Goal: Task Accomplishment & Management: Manage account settings

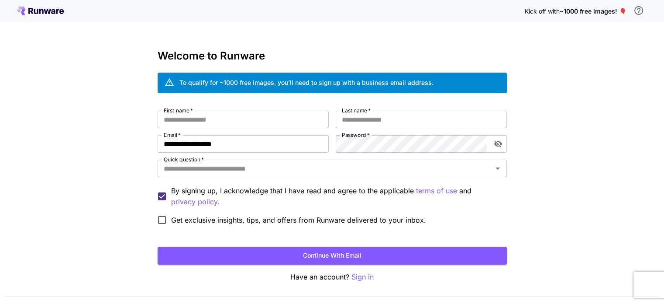
click at [556, 12] on span "Kick off with" at bounding box center [542, 10] width 35 height 7
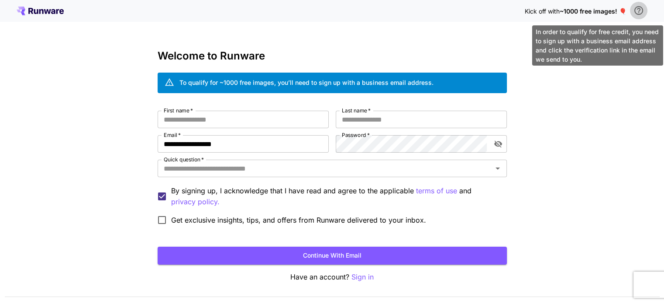
click at [639, 8] on icon "\a In order to qualify for free credit, you need to sign up with a business ema…" at bounding box center [639, 10] width 9 height 9
click at [642, 8] on icon "\a In order to qualify for free credit, you need to sign up with a business ema…" at bounding box center [639, 10] width 9 height 9
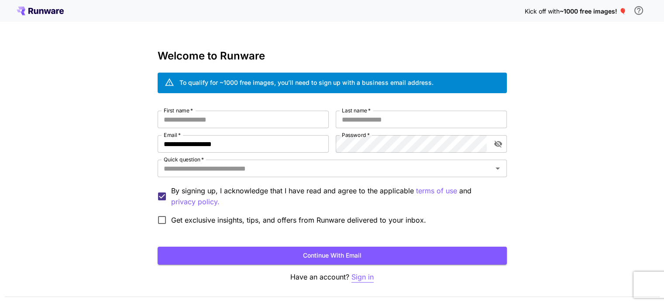
click at [365, 278] on p "Sign in" at bounding box center [363, 276] width 22 height 11
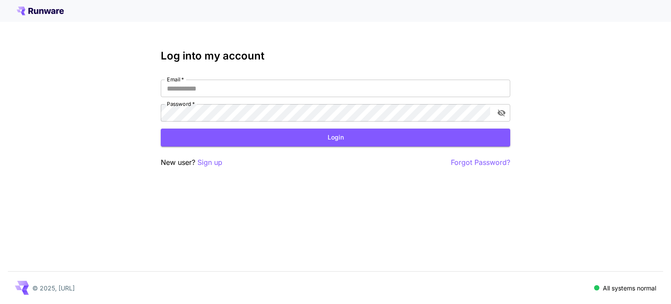
type input "**********"
click at [293, 131] on button "Login" at bounding box center [335, 137] width 349 height 18
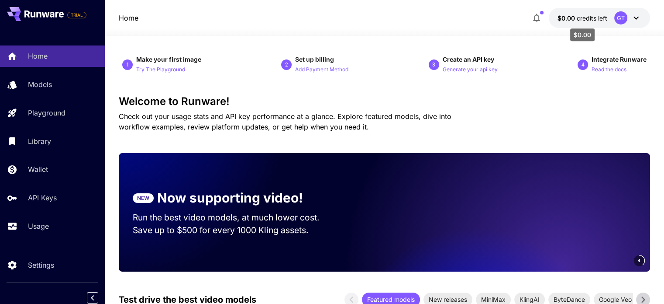
click at [564, 17] on span "$0.00" at bounding box center [567, 17] width 19 height 7
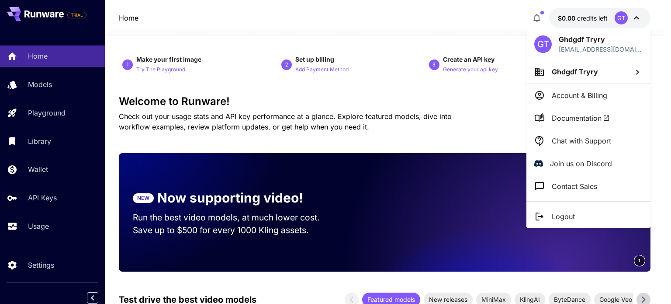
click at [493, 16] on div at bounding box center [335, 152] width 671 height 304
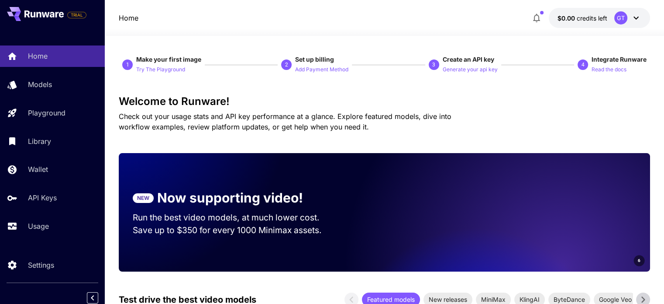
click at [626, 16] on div "GT" at bounding box center [620, 17] width 13 height 13
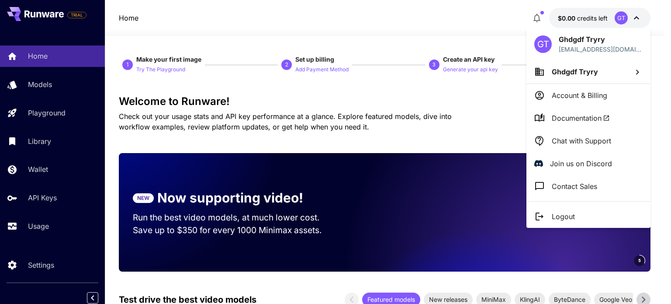
click at [637, 69] on icon at bounding box center [637, 72] width 10 height 10
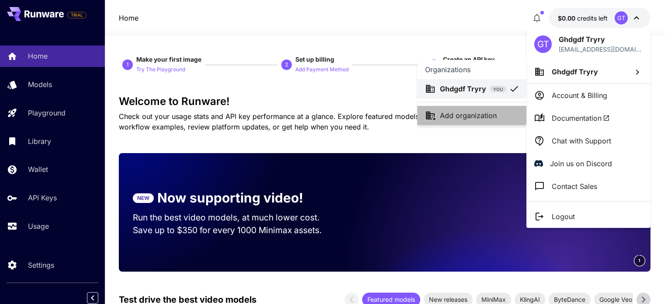
click at [473, 117] on p "Add organization" at bounding box center [468, 115] width 57 height 10
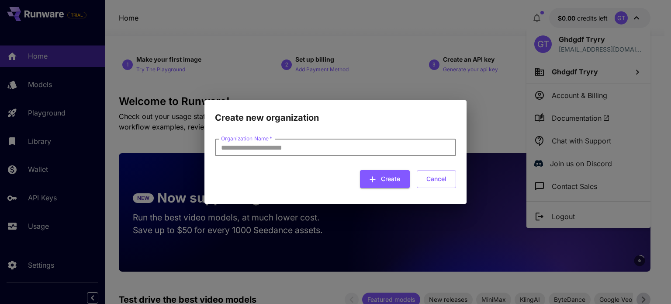
click at [335, 148] on input "Organization Name   *" at bounding box center [335, 146] width 241 height 17
click at [282, 150] on input "Organization Name   *" at bounding box center [335, 146] width 241 height 17
type input "****"
click at [397, 176] on button "Create" at bounding box center [385, 179] width 50 height 18
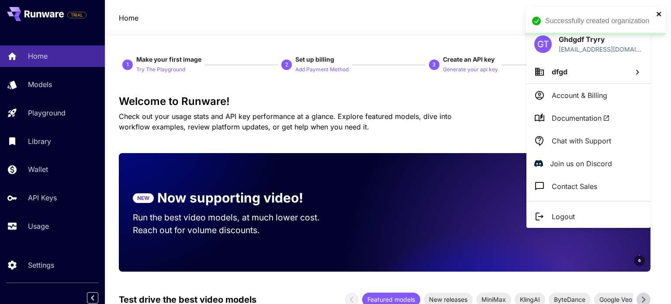
click at [656, 14] on icon "close" at bounding box center [659, 13] width 6 height 7
click at [572, 18] on div at bounding box center [335, 152] width 671 height 304
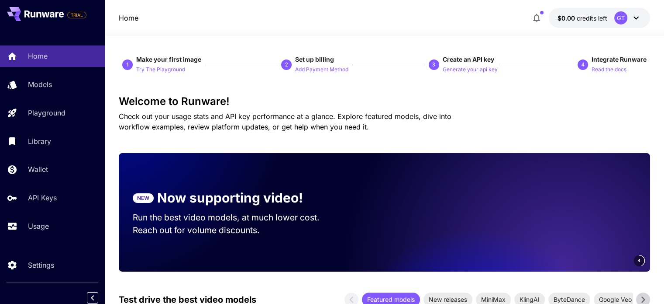
click at [600, 11] on button "$0.00 credits left GT" at bounding box center [599, 18] width 101 height 20
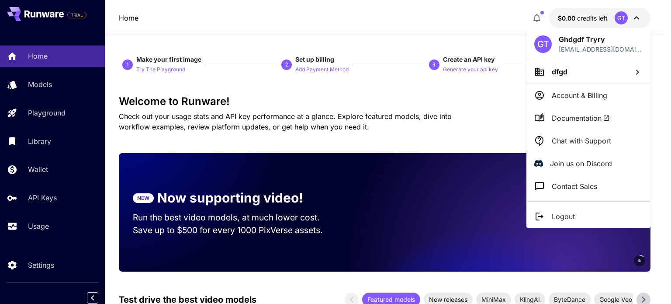
click at [571, 94] on p "Account & Billing" at bounding box center [579, 95] width 55 height 10
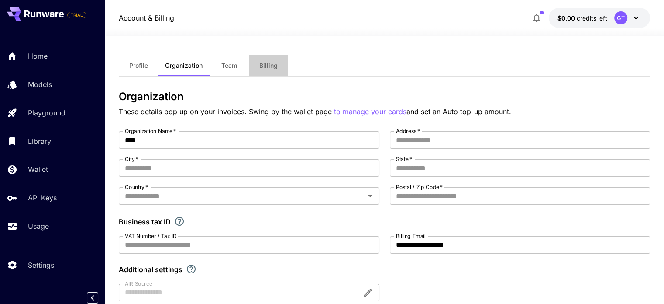
click at [268, 65] on span "Billing" at bounding box center [268, 66] width 18 height 8
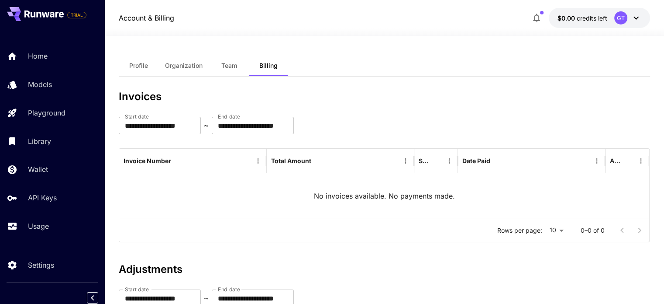
click at [608, 8] on div "$0.00 credits left GT" at bounding box center [589, 18] width 122 height 20
click at [610, 16] on button "$0.00 credits left GT" at bounding box center [599, 18] width 101 height 20
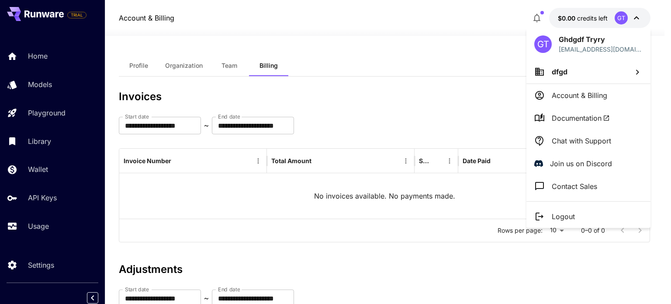
click at [583, 147] on li "Chat with Support" at bounding box center [588, 140] width 124 height 23
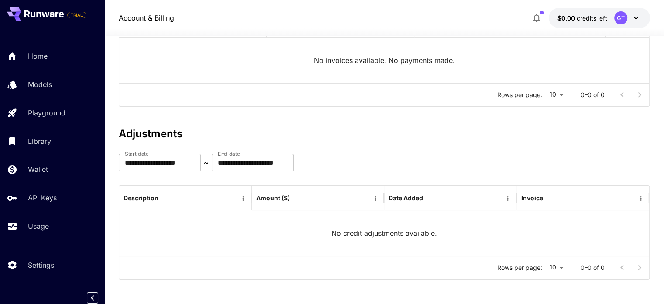
scroll to position [136, 0]
click at [539, 14] on icon "button" at bounding box center [537, 18] width 10 height 10
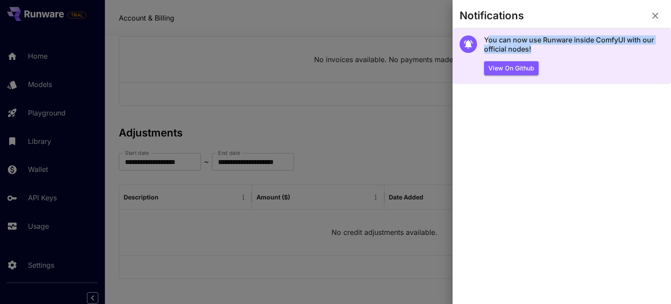
drag, startPoint x: 486, startPoint y: 41, endPoint x: 645, endPoint y: 54, distance: 159.4
click at [645, 54] on div "You can now use Runware inside ComfyUI with our official nodes! View on Github" at bounding box center [574, 55] width 180 height 40
click at [556, 52] on h5 "You can now use Runware inside ComfyUI with our official nodes!" at bounding box center [574, 44] width 180 height 19
drag, startPoint x: 594, startPoint y: 41, endPoint x: 623, endPoint y: 41, distance: 28.8
click at [623, 41] on h5 "You can now use Runware inside ComfyUI with our official nodes!" at bounding box center [574, 44] width 180 height 19
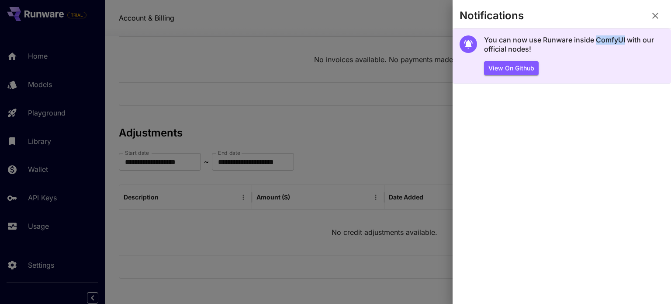
copy h5 "ComfyUI"
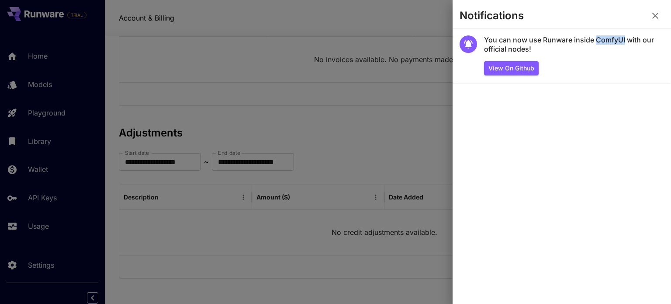
click at [656, 13] on icon "button" at bounding box center [655, 15] width 10 height 10
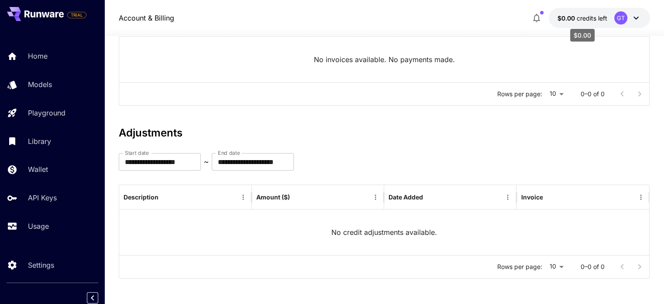
click at [583, 18] on span "credits left" at bounding box center [592, 17] width 31 height 7
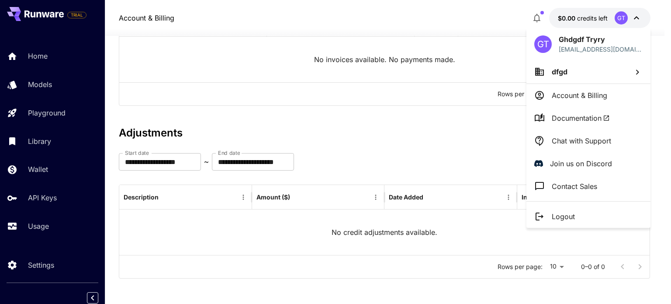
click at [498, 137] on div at bounding box center [335, 152] width 671 height 304
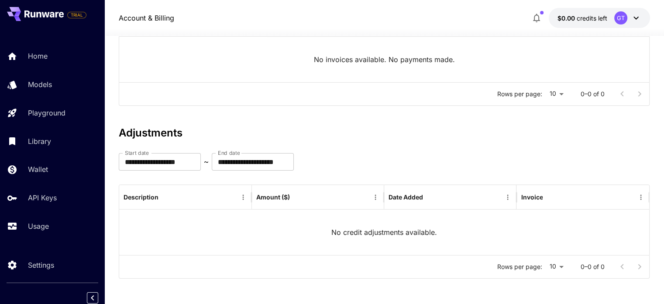
click at [541, 15] on icon "button" at bounding box center [537, 18] width 10 height 10
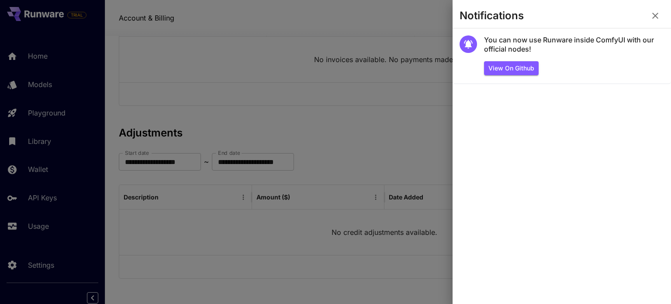
click at [397, 91] on div at bounding box center [335, 152] width 671 height 304
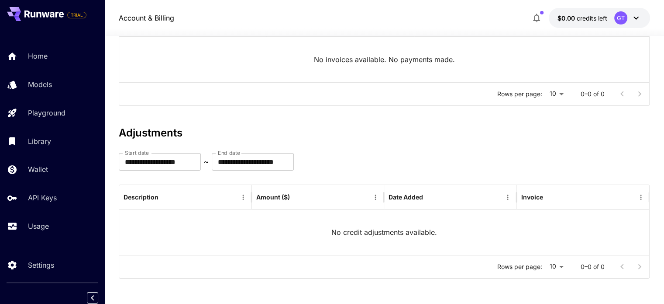
click at [536, 12] on button "button" at bounding box center [536, 17] width 17 height 17
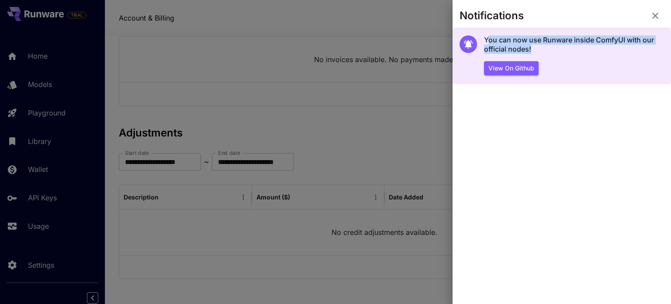
drag, startPoint x: 486, startPoint y: 41, endPoint x: 651, endPoint y: 55, distance: 166.1
click at [651, 55] on div "You can now use Runware inside ComfyUI with our official nodes! View on Github" at bounding box center [574, 55] width 180 height 40
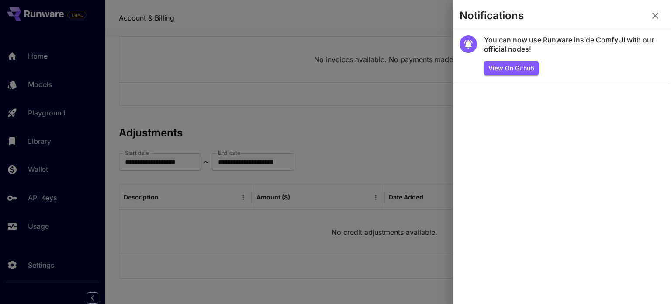
click at [359, 141] on div at bounding box center [335, 152] width 671 height 304
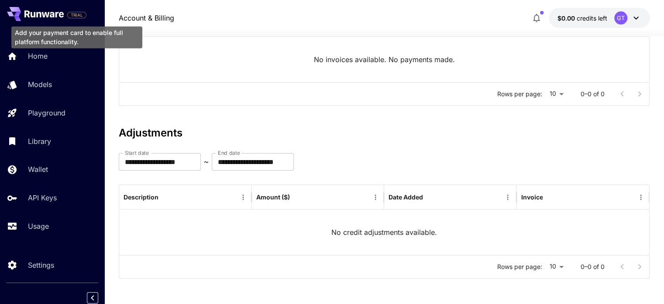
click at [77, 14] on span "TRIAL" at bounding box center [77, 15] width 18 height 7
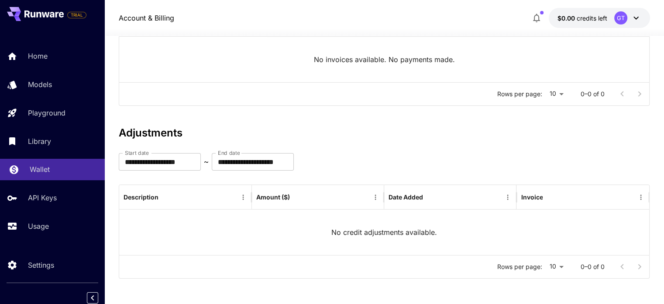
click at [35, 171] on p "Wallet" at bounding box center [40, 169] width 20 height 10
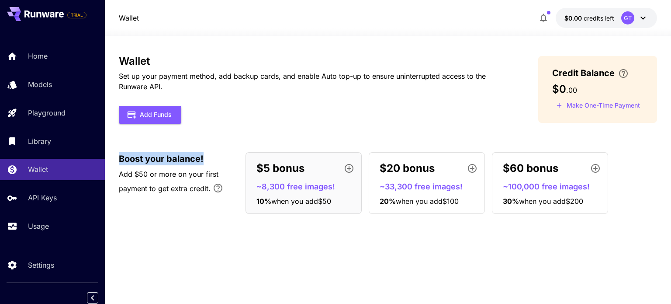
drag, startPoint x: 119, startPoint y: 159, endPoint x: 208, endPoint y: 153, distance: 89.2
click at [208, 153] on p "Boost your balance!" at bounding box center [178, 158] width 118 height 13
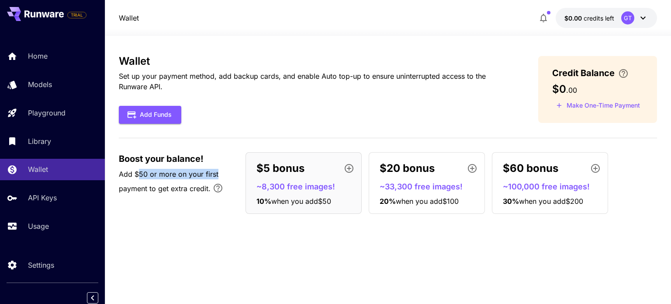
drag, startPoint x: 140, startPoint y: 175, endPoint x: 226, endPoint y: 173, distance: 86.1
click at [226, 173] on p "Add $50 or more on your first payment to get extra credit." at bounding box center [178, 184] width 118 height 30
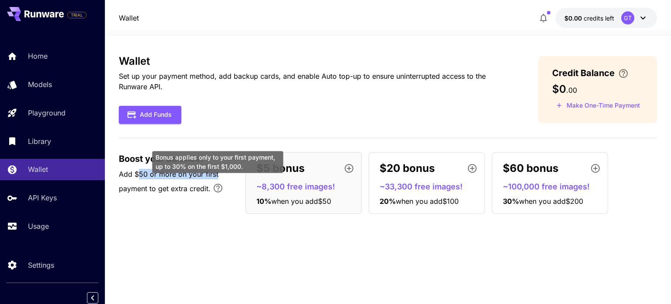
click at [215, 186] on icon "Bonus applies only to your first payment, up to 30% on the first $1,000." at bounding box center [218, 188] width 10 height 10
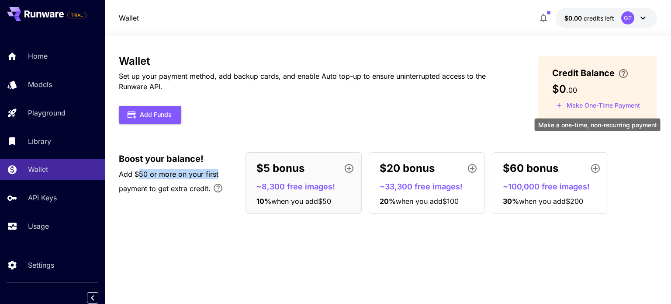
click at [585, 104] on button "Make One-Time Payment" at bounding box center [598, 106] width 92 height 14
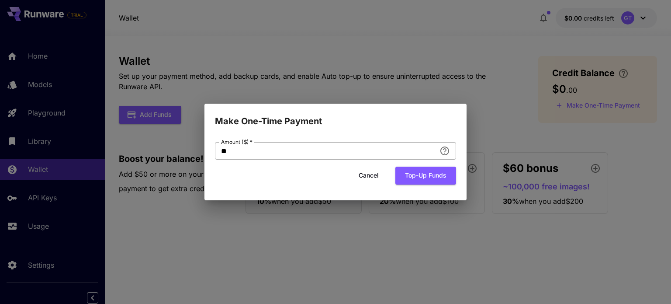
click at [366, 150] on input "**" at bounding box center [325, 150] width 221 height 17
click at [366, 178] on button "Cancel" at bounding box center [368, 175] width 39 height 18
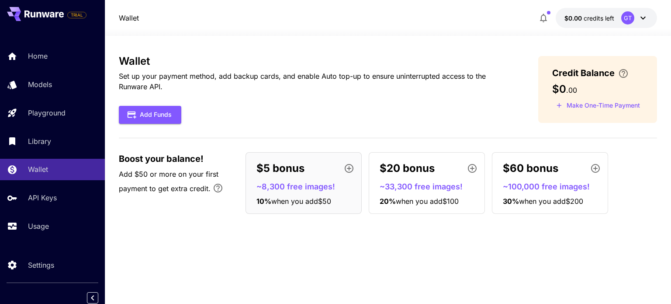
click at [624, 73] on icon "\a Enter your card details and choose an Auto top-up amount to avoid service in…" at bounding box center [623, 73] width 10 height 10
click at [392, 85] on p "Set up your payment method, add backup cards, and enable Auto top-up to ensure …" at bounding box center [314, 81] width 391 height 21
drag, startPoint x: 386, startPoint y: 185, endPoint x: 400, endPoint y: 184, distance: 14.4
click at [400, 184] on p "~33,300 free images!" at bounding box center [430, 186] width 101 height 12
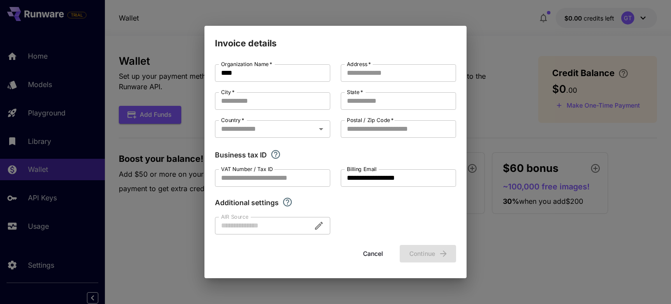
click at [462, 22] on div "**********" at bounding box center [335, 152] width 671 height 304
click at [367, 252] on button "Cancel" at bounding box center [372, 254] width 39 height 18
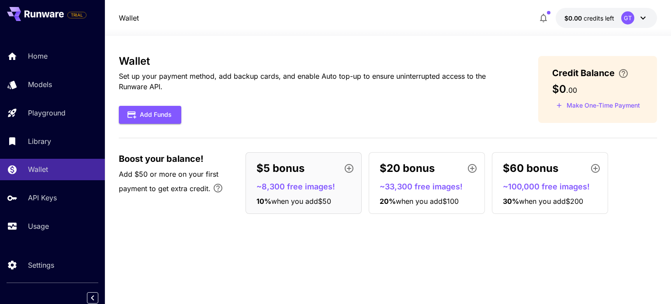
click at [541, 14] on icon "button" at bounding box center [543, 18] width 10 height 10
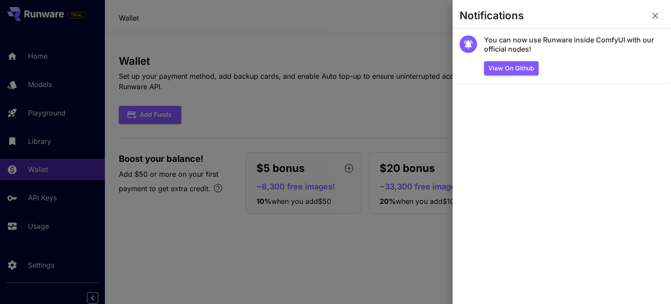
click at [652, 14] on icon "button" at bounding box center [655, 15] width 10 height 10
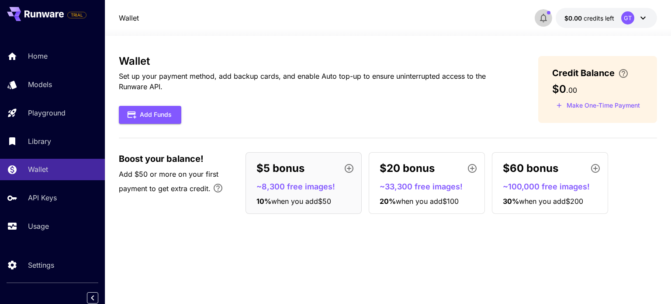
click at [541, 22] on icon "button" at bounding box center [543, 18] width 10 height 10
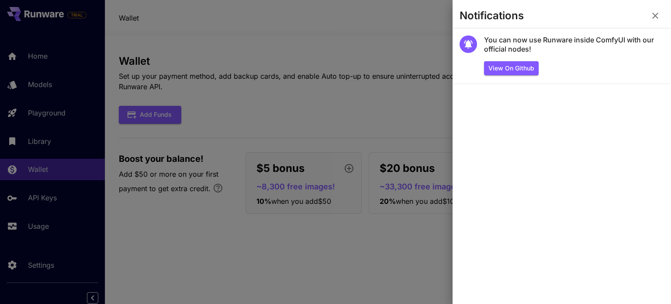
click at [246, 56] on div at bounding box center [335, 152] width 671 height 304
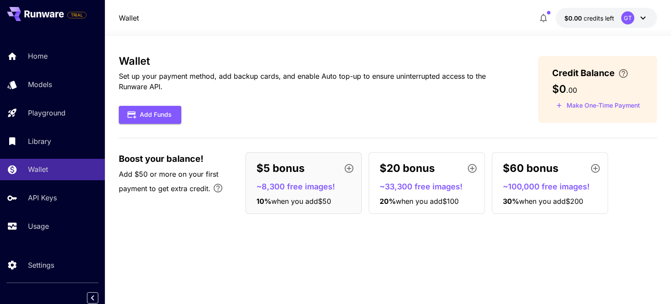
click at [631, 20] on div "GT" at bounding box center [627, 17] width 13 height 13
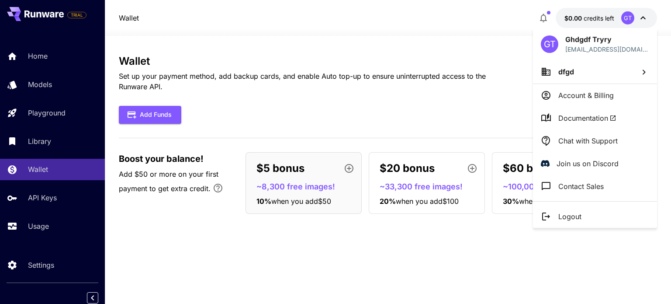
click at [483, 39] on div at bounding box center [335, 152] width 671 height 304
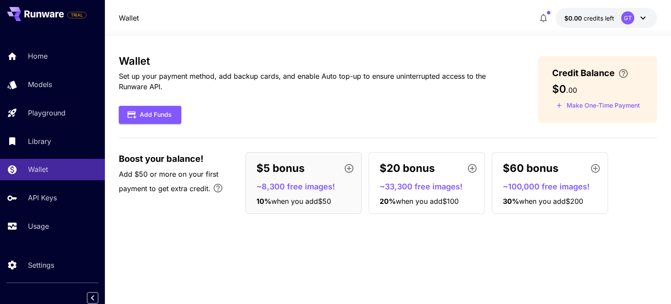
click at [167, 30] on div at bounding box center [388, 30] width 566 height 10
click at [148, 114] on button "Add Funds" at bounding box center [150, 115] width 62 height 18
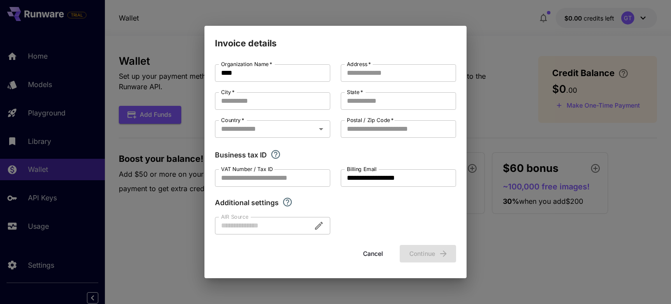
click at [183, 69] on div "**********" at bounding box center [335, 152] width 671 height 304
click at [446, 180] on input "**********" at bounding box center [398, 177] width 115 height 17
click at [370, 255] on button "Cancel" at bounding box center [372, 254] width 39 height 18
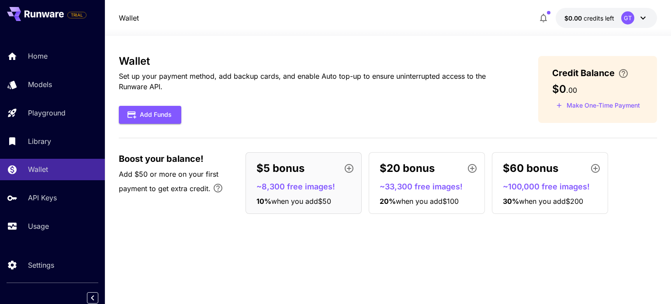
click at [348, 166] on icon "button" at bounding box center [349, 168] width 10 height 10
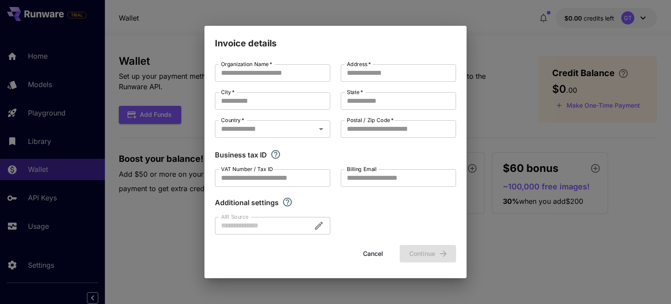
type input "****"
type input "**********"
click at [499, 252] on div "**********" at bounding box center [335, 152] width 671 height 304
click at [369, 252] on button "Cancel" at bounding box center [372, 254] width 39 height 18
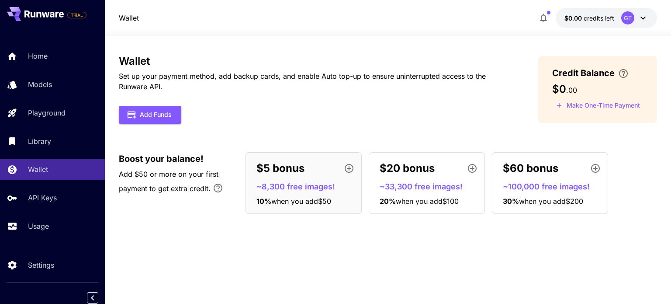
click at [521, 254] on div "Wallet Set up your payment method, add backup cards, and enable Auto top-up to …" at bounding box center [388, 169] width 538 height 229
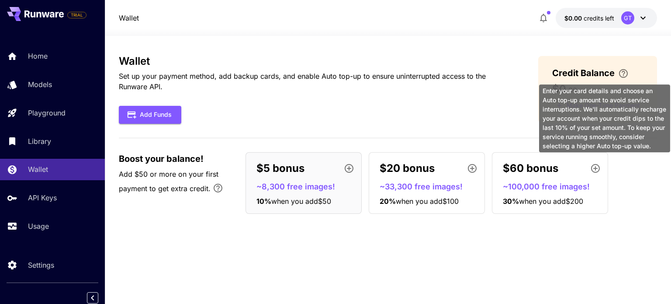
click at [626, 69] on icon "\a Enter your card details and choose an Auto top-up amount to avoid service in…" at bounding box center [623, 73] width 10 height 10
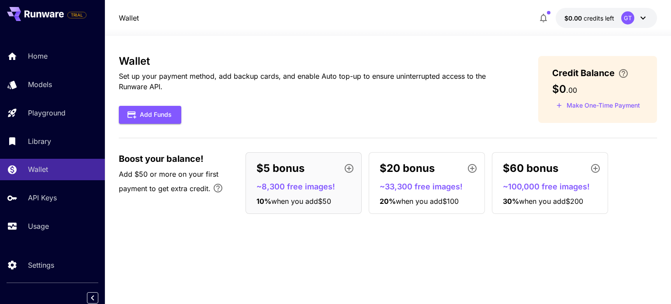
click at [513, 46] on div "Wallet Set up your payment method, add backup cards, and enable Auto top-up to …" at bounding box center [388, 170] width 538 height 268
click at [546, 13] on icon "button" at bounding box center [543, 18] width 10 height 10
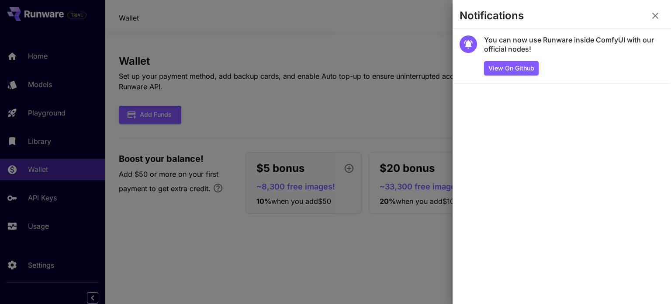
click at [657, 17] on icon "button" at bounding box center [655, 16] width 6 height 6
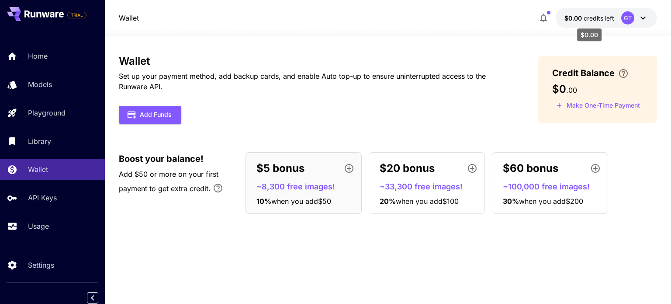
click at [580, 21] on span "$0.00" at bounding box center [573, 17] width 19 height 7
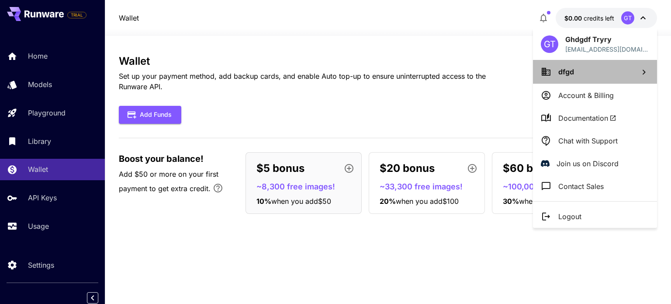
click at [643, 72] on icon at bounding box center [643, 71] width 3 height 5
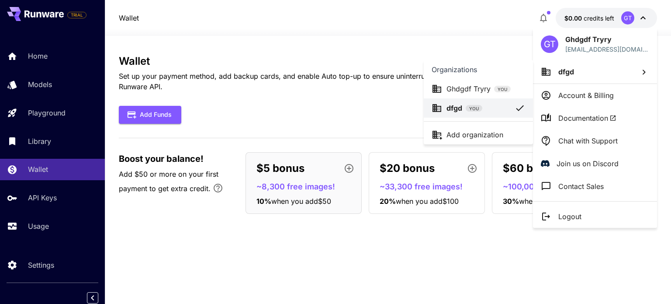
click at [402, 24] on div at bounding box center [335, 152] width 671 height 304
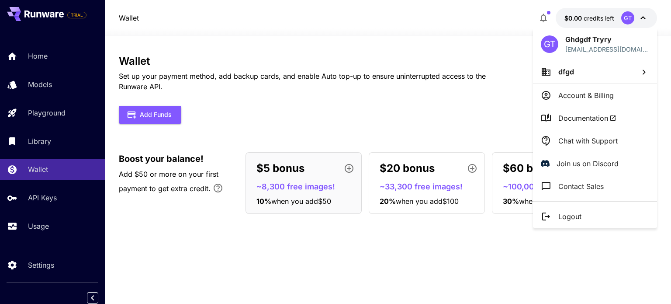
click at [464, 24] on div at bounding box center [335, 152] width 671 height 304
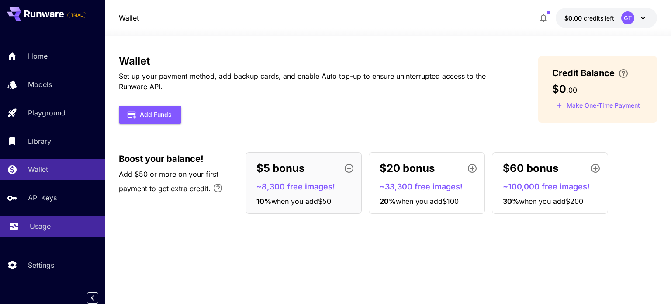
click at [31, 227] on p "Usage" at bounding box center [40, 226] width 21 height 10
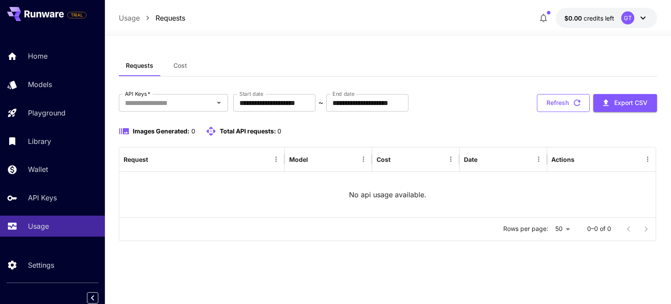
click at [570, 111] on button "Refresh" at bounding box center [563, 103] width 53 height 18
click at [564, 107] on button "Refresh" at bounding box center [563, 103] width 53 height 18
click at [21, 15] on button at bounding box center [35, 14] width 57 height 14
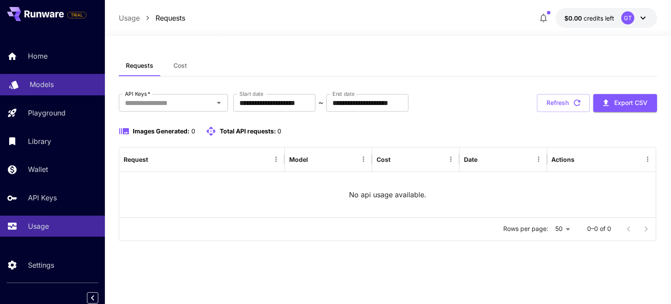
click at [32, 83] on p "Models" at bounding box center [42, 84] width 24 height 10
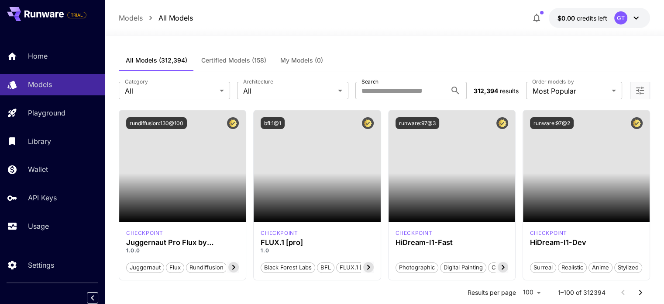
click at [535, 19] on icon "button" at bounding box center [536, 18] width 7 height 9
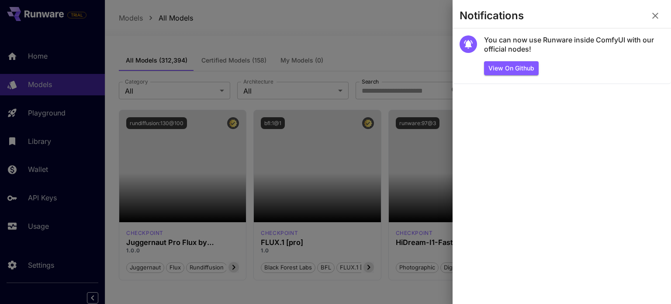
click at [659, 19] on icon "button" at bounding box center [655, 15] width 10 height 10
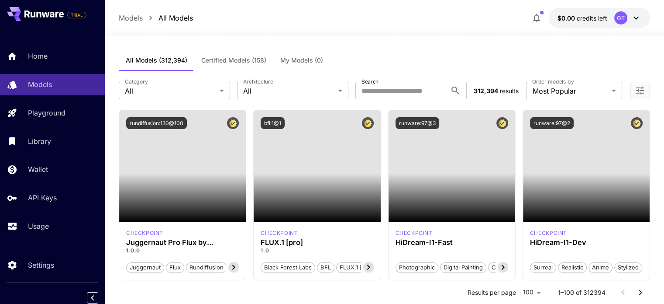
click at [489, 29] on div at bounding box center [384, 30] width 559 height 10
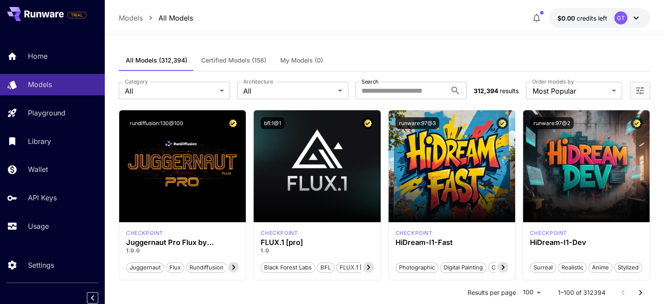
click at [475, 18] on div "Models All Models $0.00 credits left GT" at bounding box center [385, 18] width 532 height 20
click at [538, 16] on icon "button" at bounding box center [536, 18] width 7 height 9
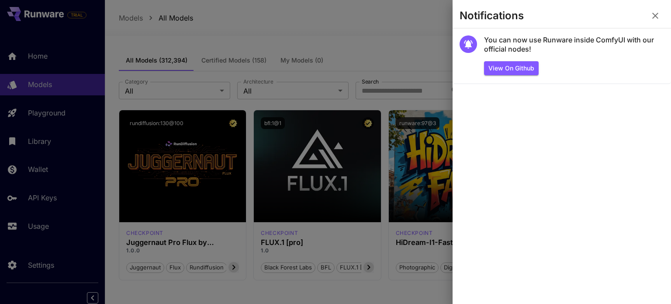
click at [650, 16] on icon "button" at bounding box center [655, 15] width 10 height 10
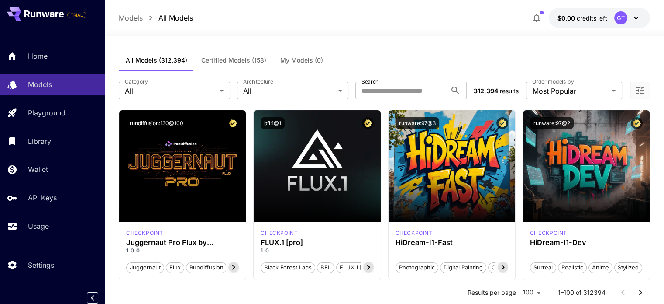
click at [535, 22] on icon "button" at bounding box center [537, 18] width 10 height 10
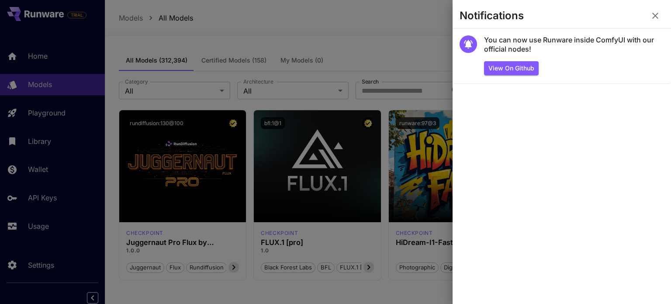
click at [653, 14] on icon "button" at bounding box center [655, 16] width 6 height 6
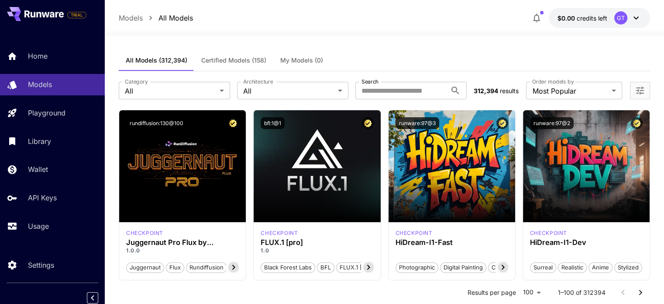
drag, startPoint x: 437, startPoint y: 27, endPoint x: 516, endPoint y: 28, distance: 79.1
click at [447, 26] on div at bounding box center [384, 30] width 559 height 10
click at [538, 20] on icon "button" at bounding box center [536, 18] width 7 height 9
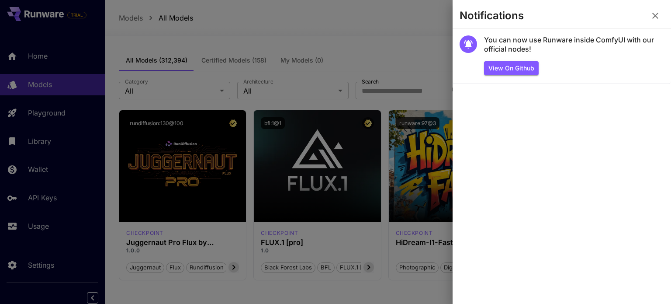
click at [442, 24] on div at bounding box center [335, 152] width 671 height 304
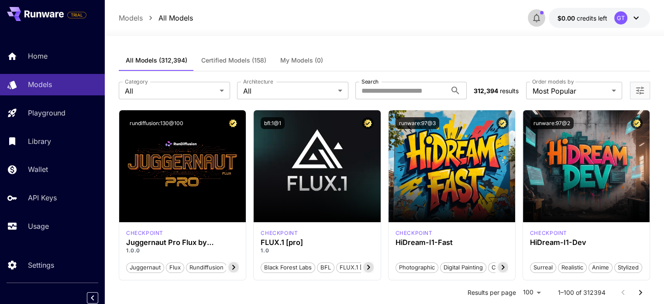
click at [538, 16] on icon "button" at bounding box center [536, 18] width 7 height 9
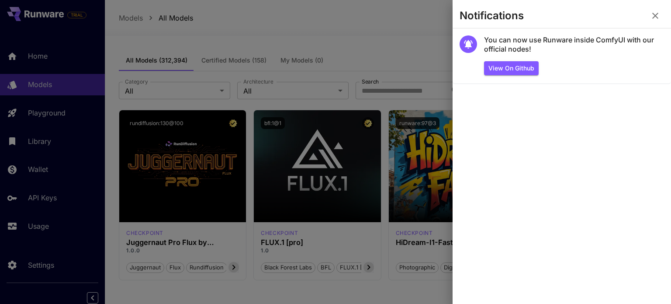
click at [656, 17] on icon "button" at bounding box center [655, 15] width 10 height 10
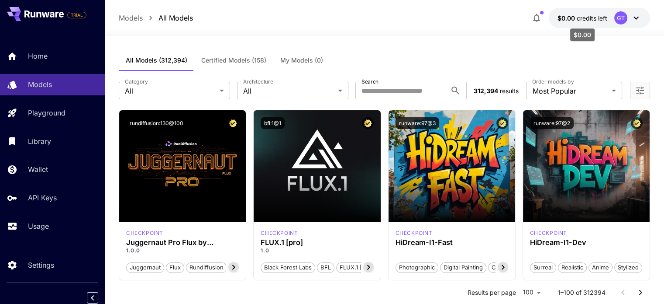
click at [591, 16] on span "credits left" at bounding box center [592, 17] width 31 height 7
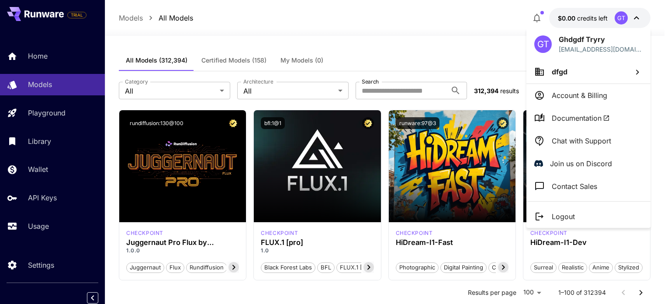
click at [487, 26] on div at bounding box center [335, 152] width 671 height 304
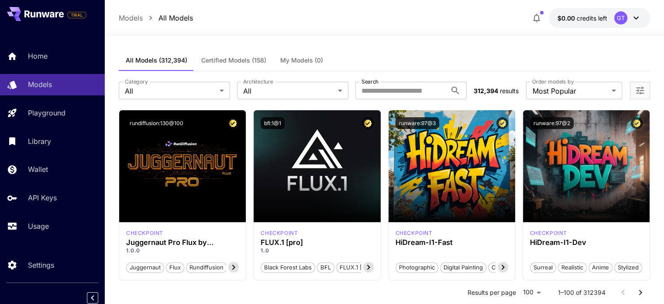
click at [532, 17] on icon "button" at bounding box center [537, 18] width 10 height 10
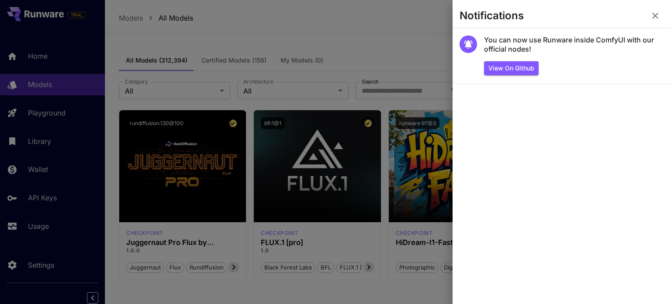
drag, startPoint x: 651, startPoint y: 14, endPoint x: 611, endPoint y: 18, distance: 39.5
click at [651, 14] on icon "button" at bounding box center [655, 15] width 10 height 10
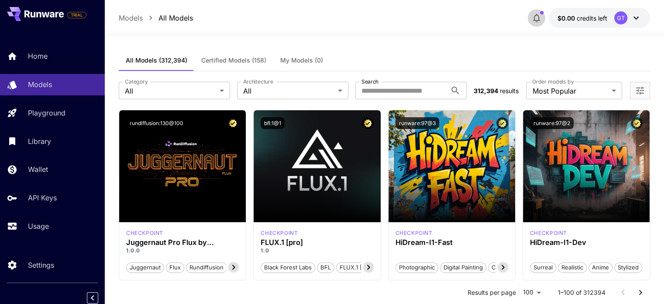
click at [535, 17] on icon "button" at bounding box center [537, 18] width 10 height 10
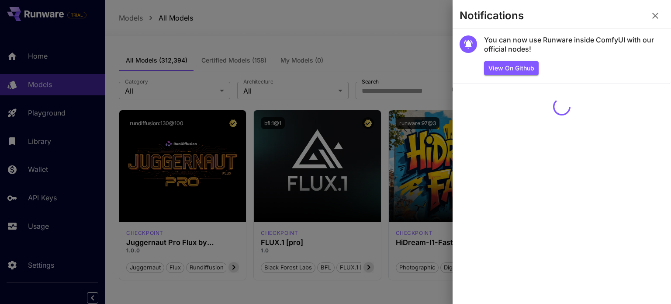
drag, startPoint x: 441, startPoint y: 14, endPoint x: 599, endPoint y: 28, distance: 158.7
click at [447, 13] on div at bounding box center [335, 152] width 671 height 304
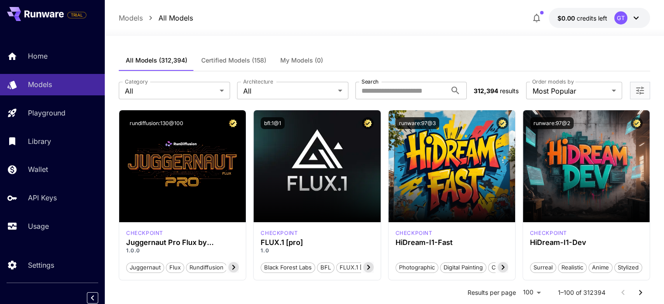
click at [632, 19] on icon at bounding box center [636, 18] width 10 height 10
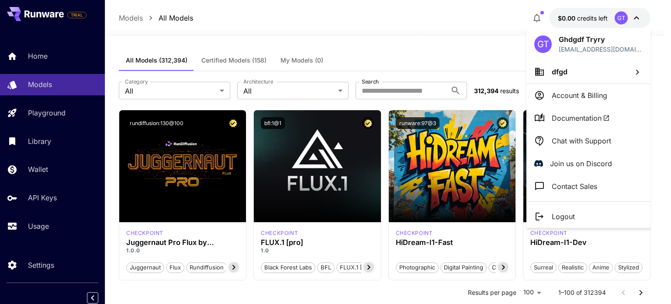
click at [421, 24] on div at bounding box center [335, 152] width 671 height 304
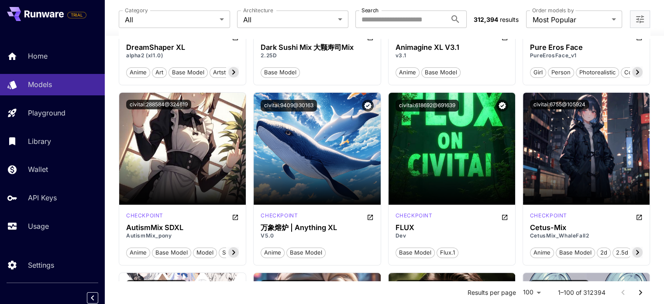
scroll to position [3319, 0]
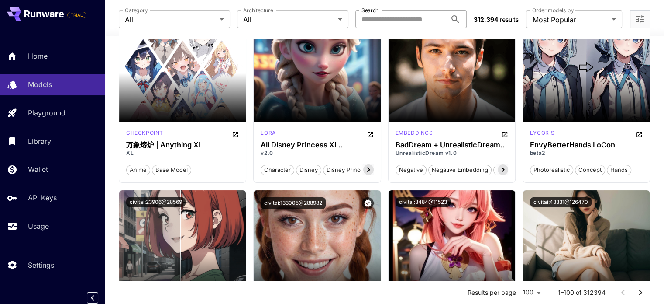
click at [379, 25] on input "Search" at bounding box center [401, 18] width 91 height 17
type input "**"
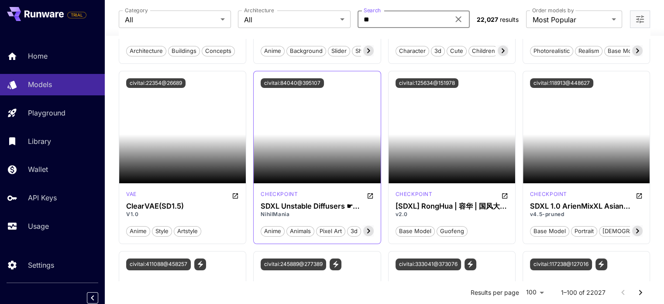
scroll to position [3232, 0]
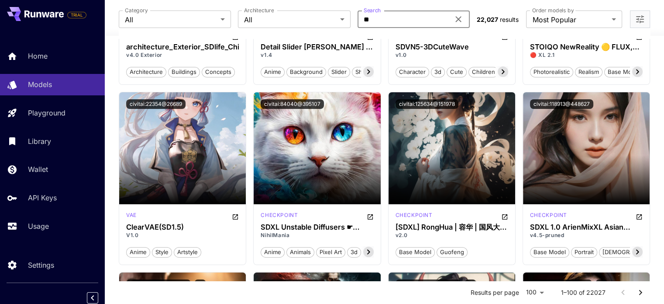
click at [615, 3] on div "**********" at bounding box center [385, 19] width 532 height 38
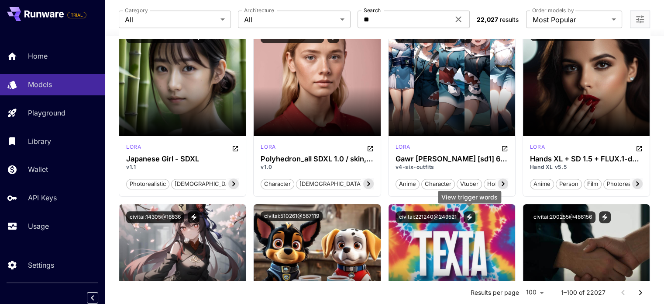
scroll to position [4149, 0]
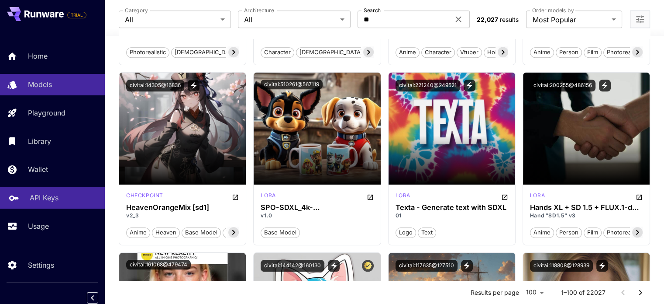
click at [45, 203] on p "API Keys" at bounding box center [44, 197] width 29 height 10
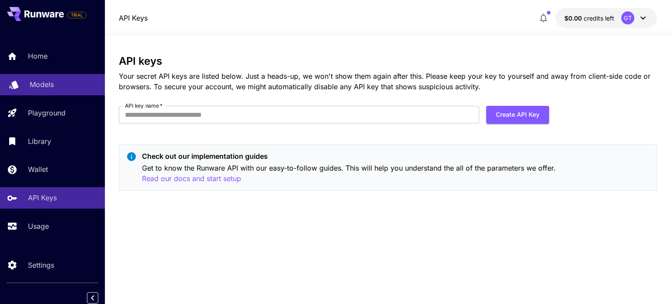
click at [60, 85] on div "Models" at bounding box center [64, 84] width 68 height 10
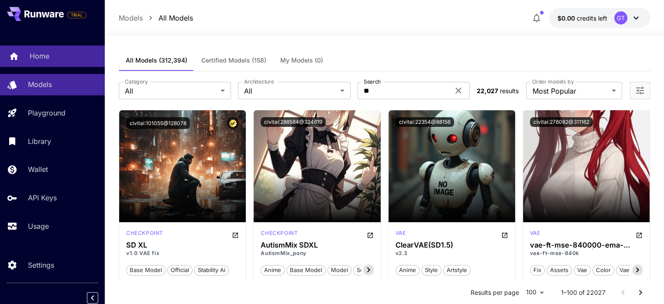
click at [42, 57] on p "Home" at bounding box center [40, 56] width 20 height 10
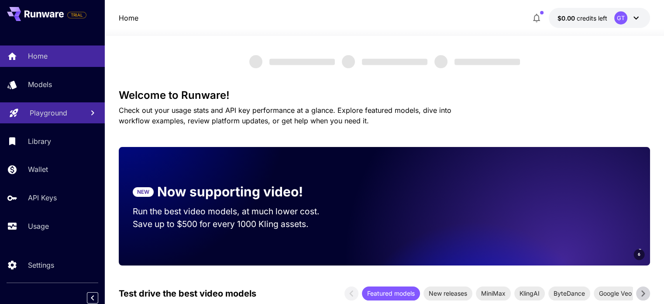
click at [58, 111] on p "Playground" at bounding box center [49, 112] width 38 height 10
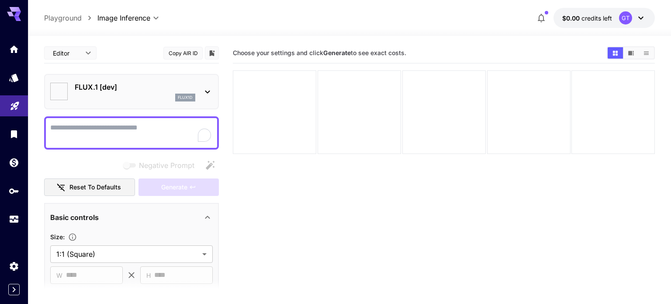
type input "**********"
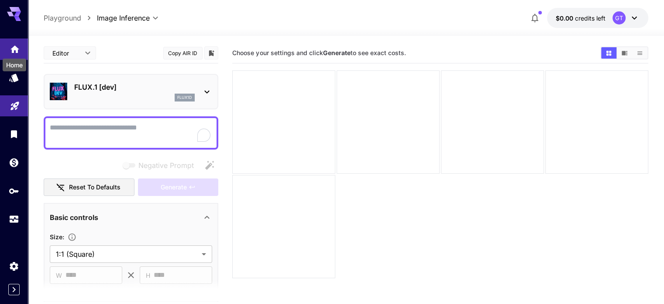
click at [12, 49] on icon "Home" at bounding box center [14, 46] width 9 height 7
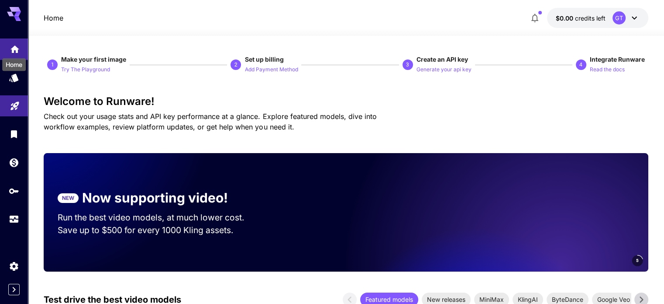
click at [13, 45] on icon "Home" at bounding box center [15, 49] width 10 height 10
click at [14, 17] on icon at bounding box center [17, 18] width 7 height 5
click at [16, 297] on div at bounding box center [14, 152] width 28 height 304
click at [11, 288] on icon "Expand sidebar" at bounding box center [14, 289] width 10 height 10
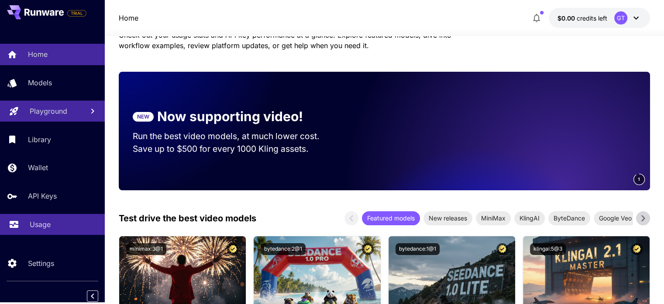
scroll to position [87, 0]
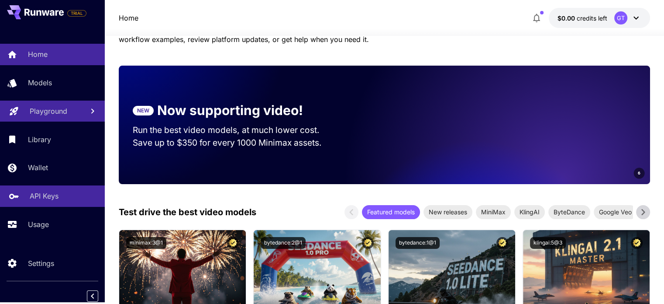
click at [40, 191] on p "API Keys" at bounding box center [44, 195] width 29 height 10
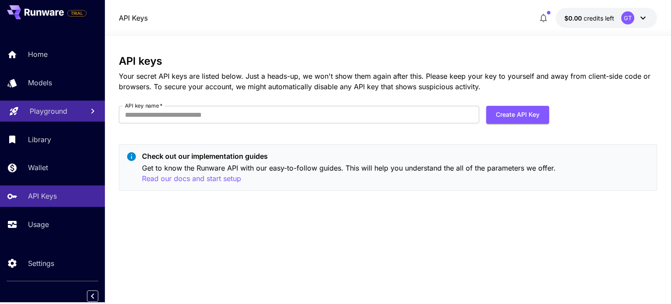
click at [603, 21] on span "credits left" at bounding box center [598, 17] width 31 height 7
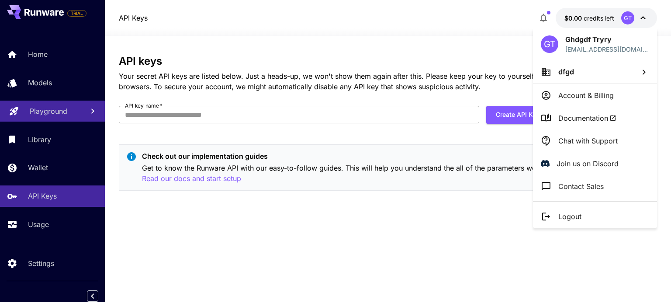
click at [639, 71] on icon at bounding box center [644, 72] width 10 height 10
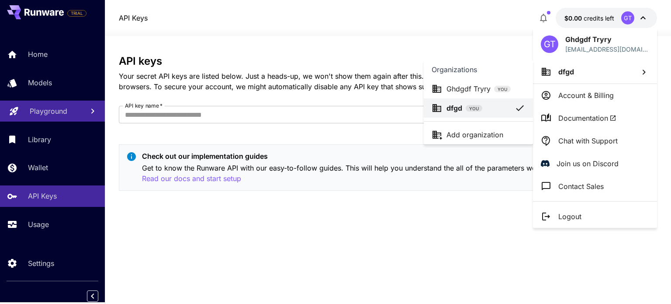
click at [463, 37] on div at bounding box center [335, 152] width 671 height 304
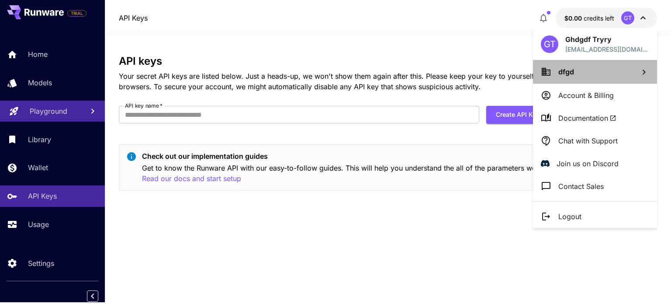
click at [583, 71] on li "dfgd" at bounding box center [595, 72] width 124 height 24
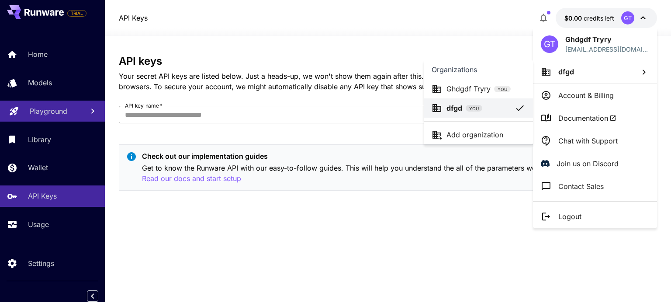
click at [487, 92] on p "Ghdgdf Tryry" at bounding box center [468, 88] width 44 height 10
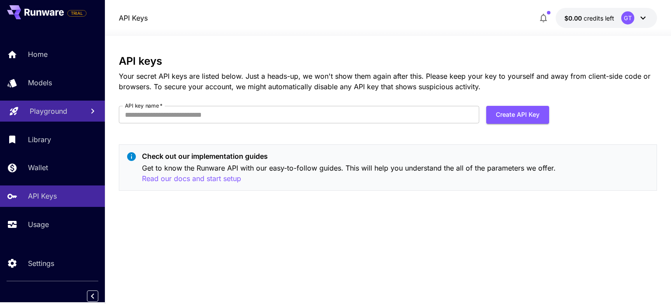
click at [562, 10] on button "$0.00 credits left GT" at bounding box center [606, 18] width 101 height 20
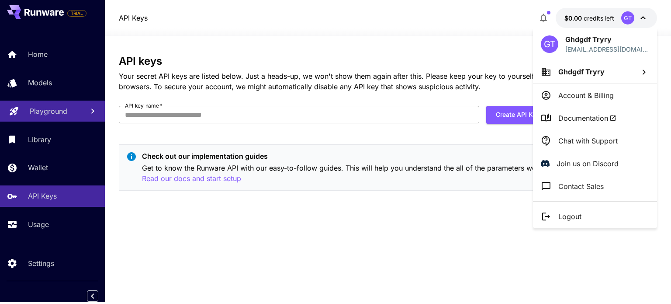
click at [629, 14] on div at bounding box center [335, 152] width 671 height 304
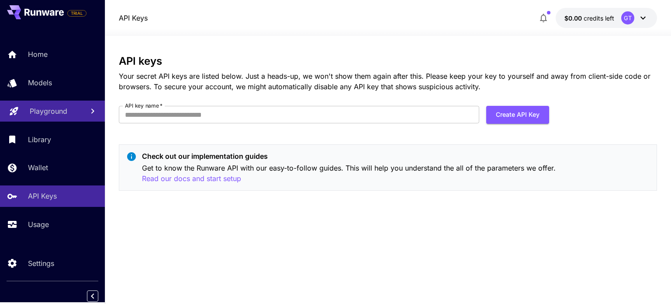
click at [480, 20] on div "API Keys $0.00 credits left GT" at bounding box center [388, 18] width 538 height 20
click at [195, 35] on div at bounding box center [388, 30] width 566 height 10
